Goal: Navigation & Orientation: Understand site structure

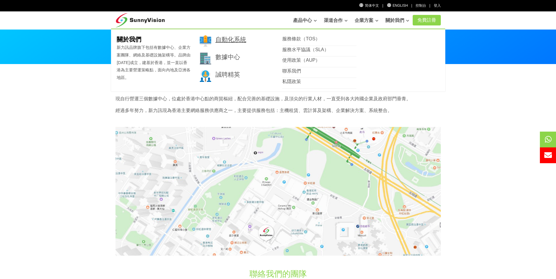
click at [233, 39] on link "自動化系統" at bounding box center [230, 39] width 31 height 7
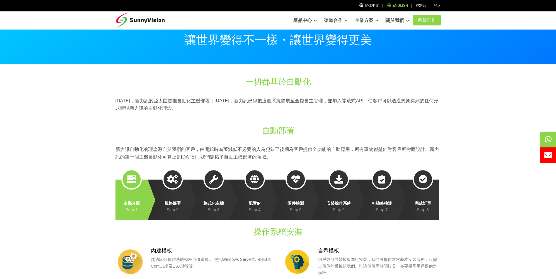
click at [397, 7] on link "English" at bounding box center [396, 6] width 21 height 4
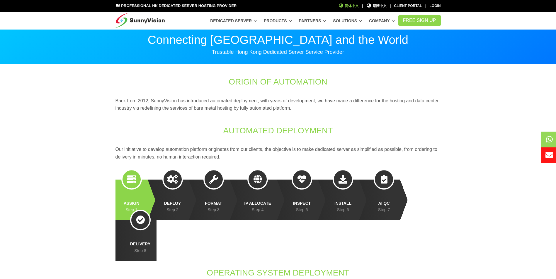
click at [344, 5] on icon at bounding box center [341, 6] width 5 height 4
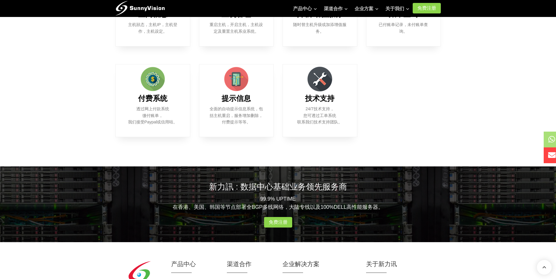
scroll to position [439, 0]
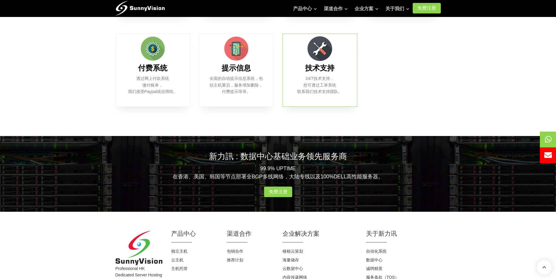
click at [325, 60] on img at bounding box center [319, 48] width 29 height 29
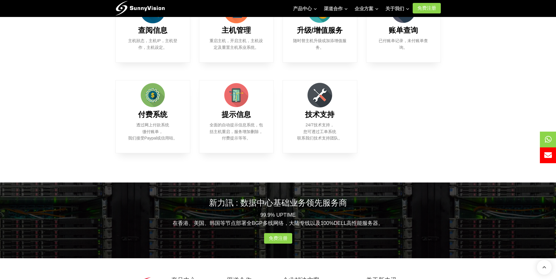
scroll to position [381, 0]
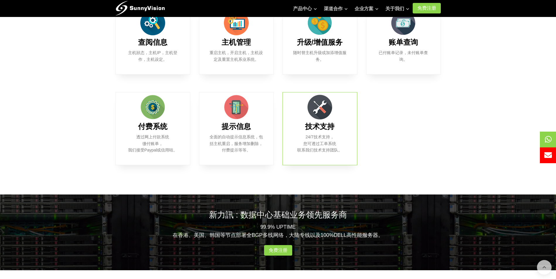
click at [353, 122] on div "技术支持 24/7技术支持， 您可透过工单系统 联系我们技术支持团队。" at bounding box center [319, 128] width 75 height 73
click at [203, 126] on div "提示信息 全面的自动提示信息系统，包括主机重启，服务增加删除，付费提示等等。" at bounding box center [236, 128] width 75 height 73
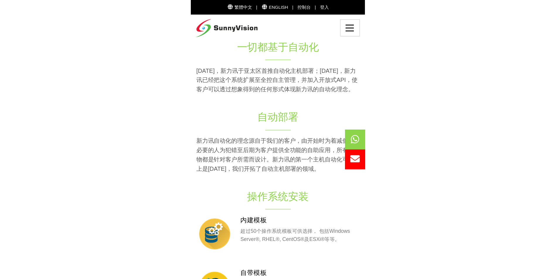
scroll to position [29, 0]
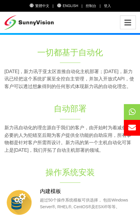
click at [119, 22] on div "产品中心 独立主机 云主机" at bounding box center [70, 22] width 132 height 17
click at [124, 22] on icon "Toggle navigation" at bounding box center [127, 23] width 9 height 8
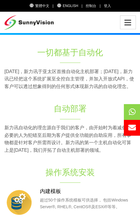
click at [128, 23] on icon "Toggle navigation" at bounding box center [127, 23] width 9 height 8
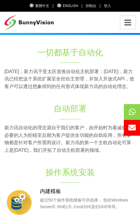
click at [129, 27] on div "Toggle navigation" at bounding box center [128, 23] width 16 height 14
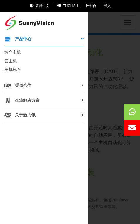
drag, startPoint x: 69, startPoint y: 177, endPoint x: 40, endPoint y: 180, distance: 28.8
click at [40, 180] on div "产品中心 独立主机 云主机" at bounding box center [43, 117] width 79 height 205
